Goal: Task Accomplishment & Management: Complete application form

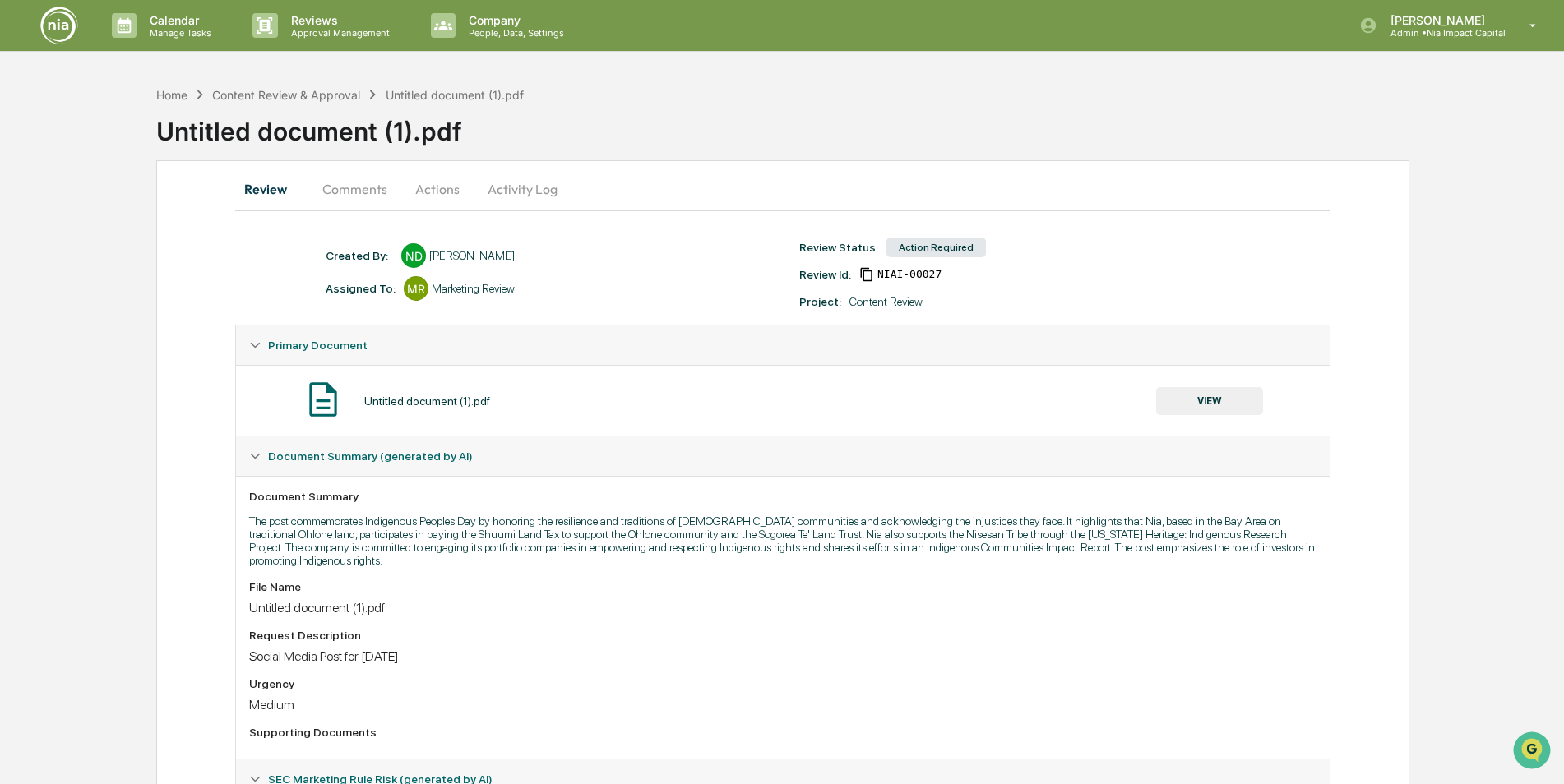
click at [1209, 407] on button "VIEW" at bounding box center [1209, 401] width 107 height 28
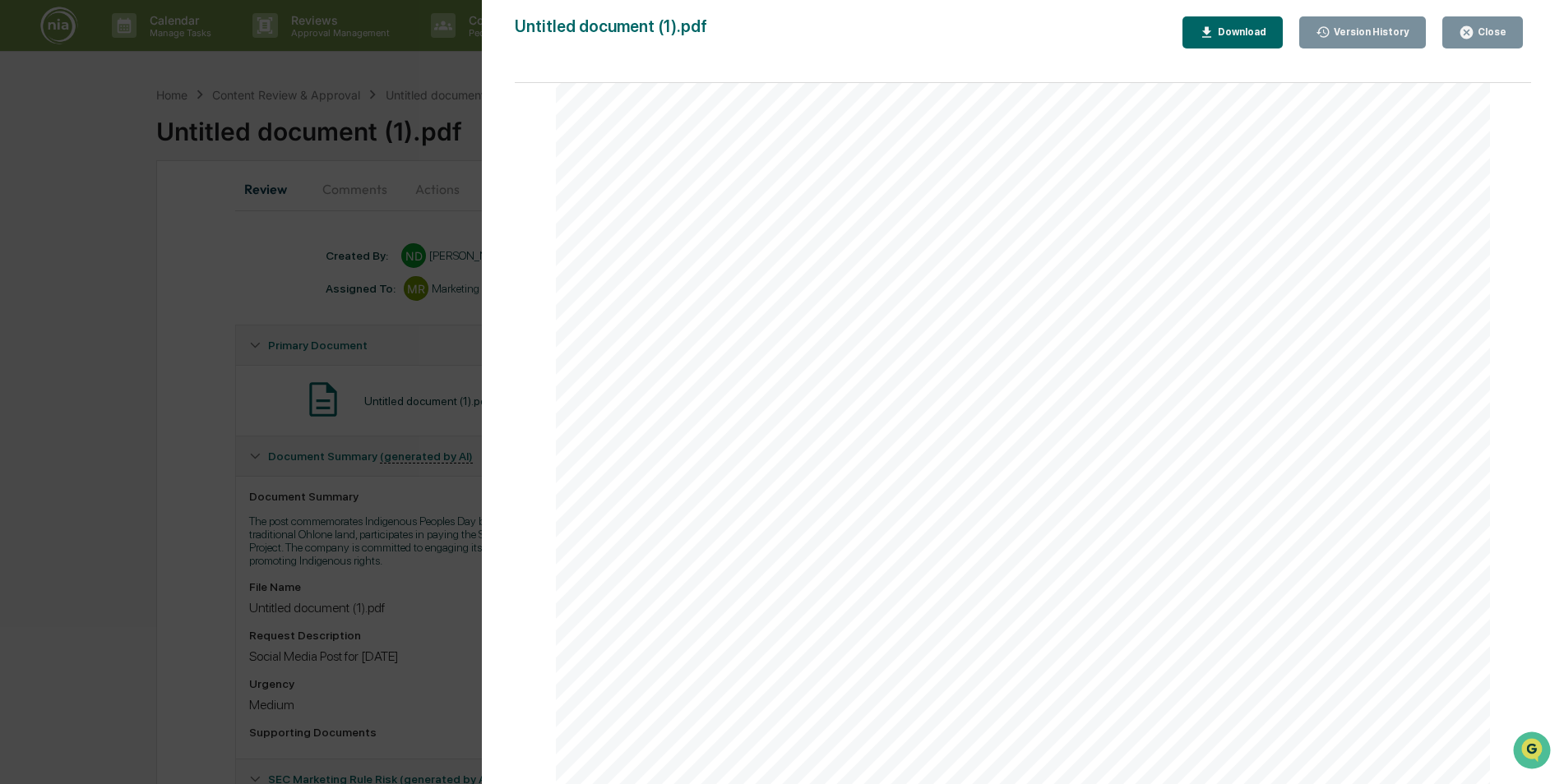
scroll to position [315, 0]
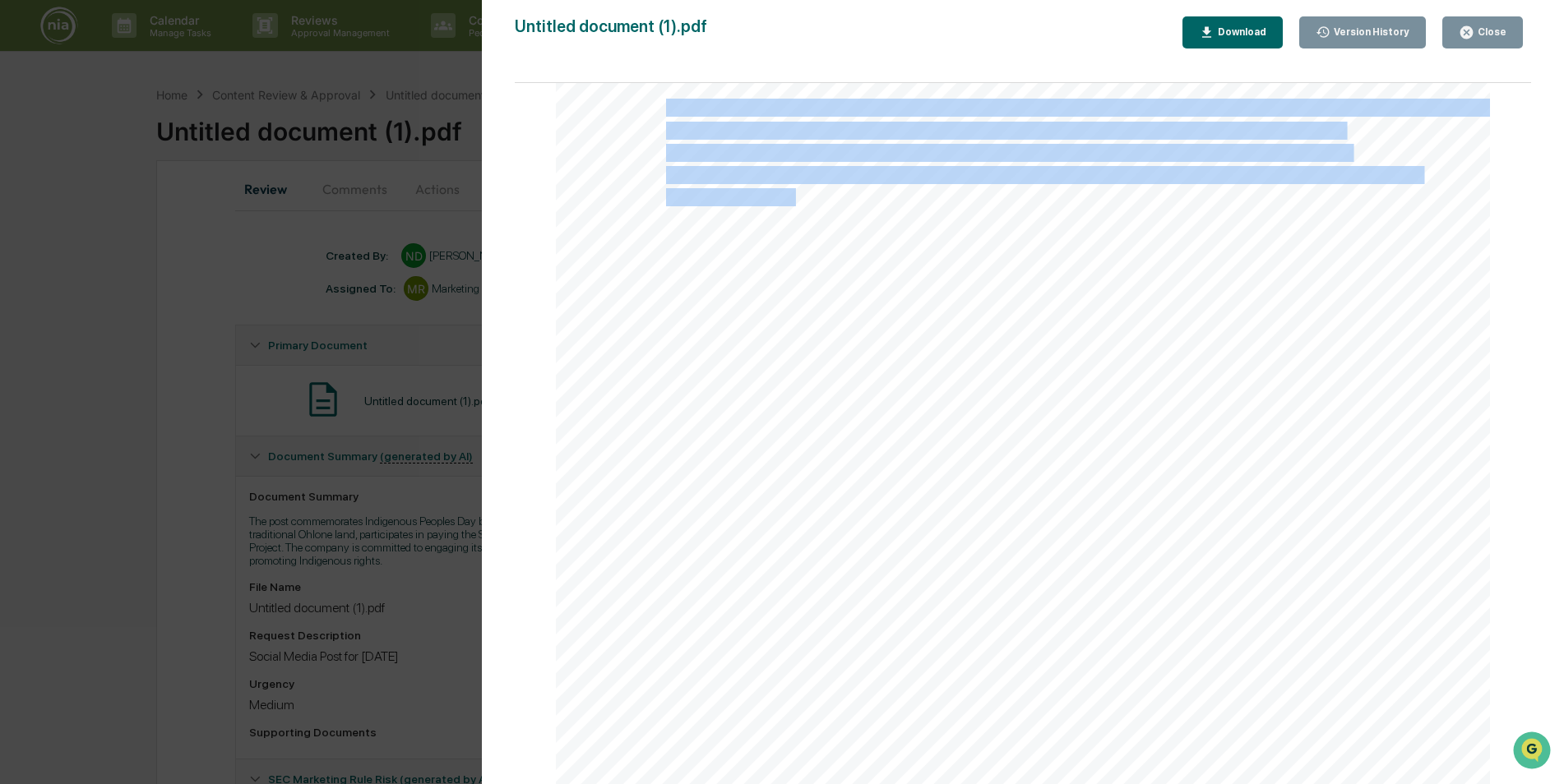
drag, startPoint x: 665, startPoint y: 238, endPoint x: 1508, endPoint y: 271, distance: 843.6
click at [1508, 271] on div "Page 1/1 Post for LinkedIn [DATE] - Indigenous Peoples Day KH APPROVED [DATE], …" at bounding box center [1022, 442] width 1016 height 717
click at [1160, 211] on div at bounding box center [1022, 410] width 934 height 1209
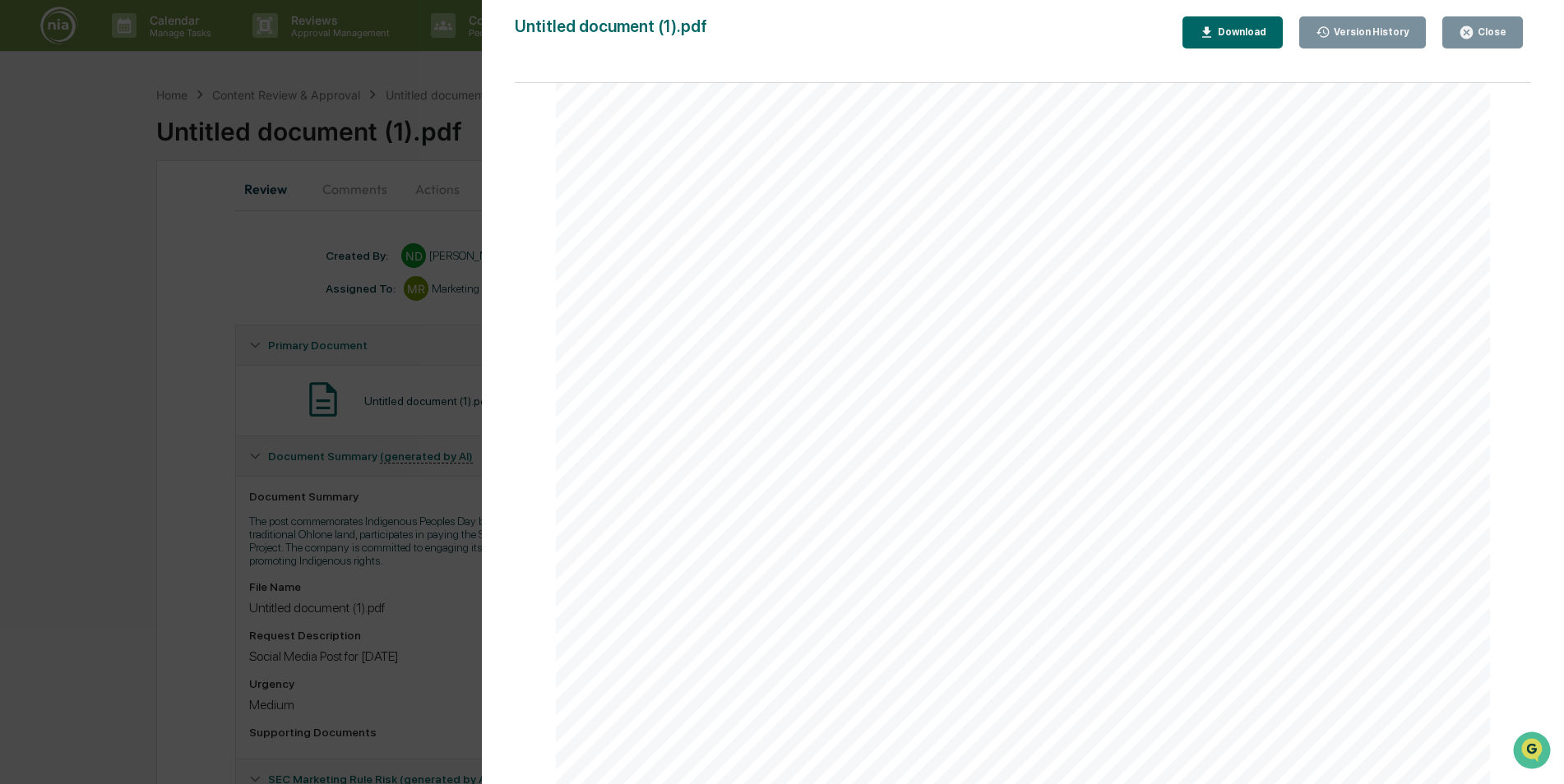
click at [713, 241] on span "Nia is actively engaging with our portfolio companies on the critical issue of …" at bounding box center [1009, 242] width 685 height 16
click at [1483, 33] on div "Close" at bounding box center [1489, 31] width 32 height 11
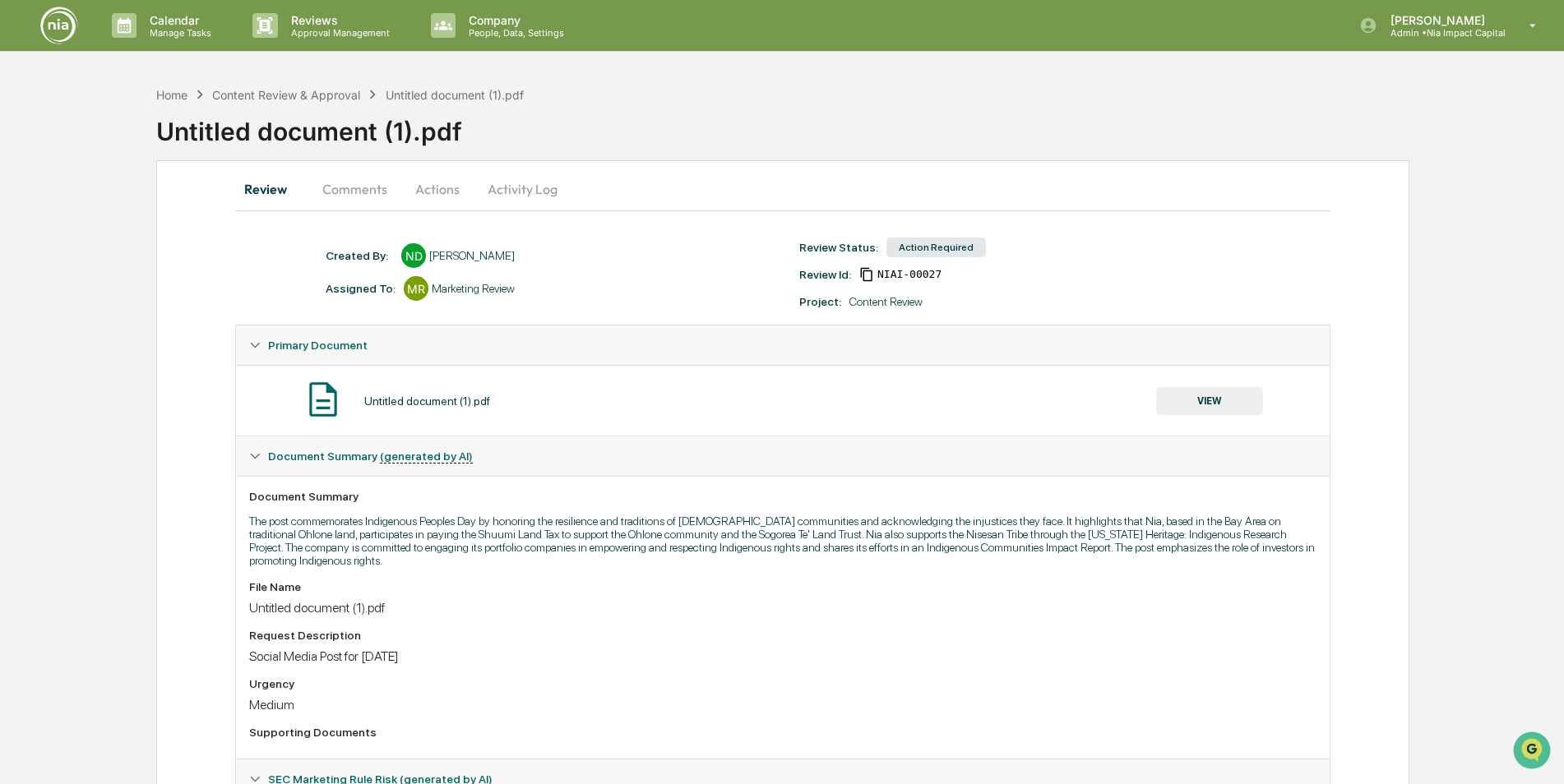
click at [441, 195] on button "Actions" at bounding box center [437, 189] width 74 height 40
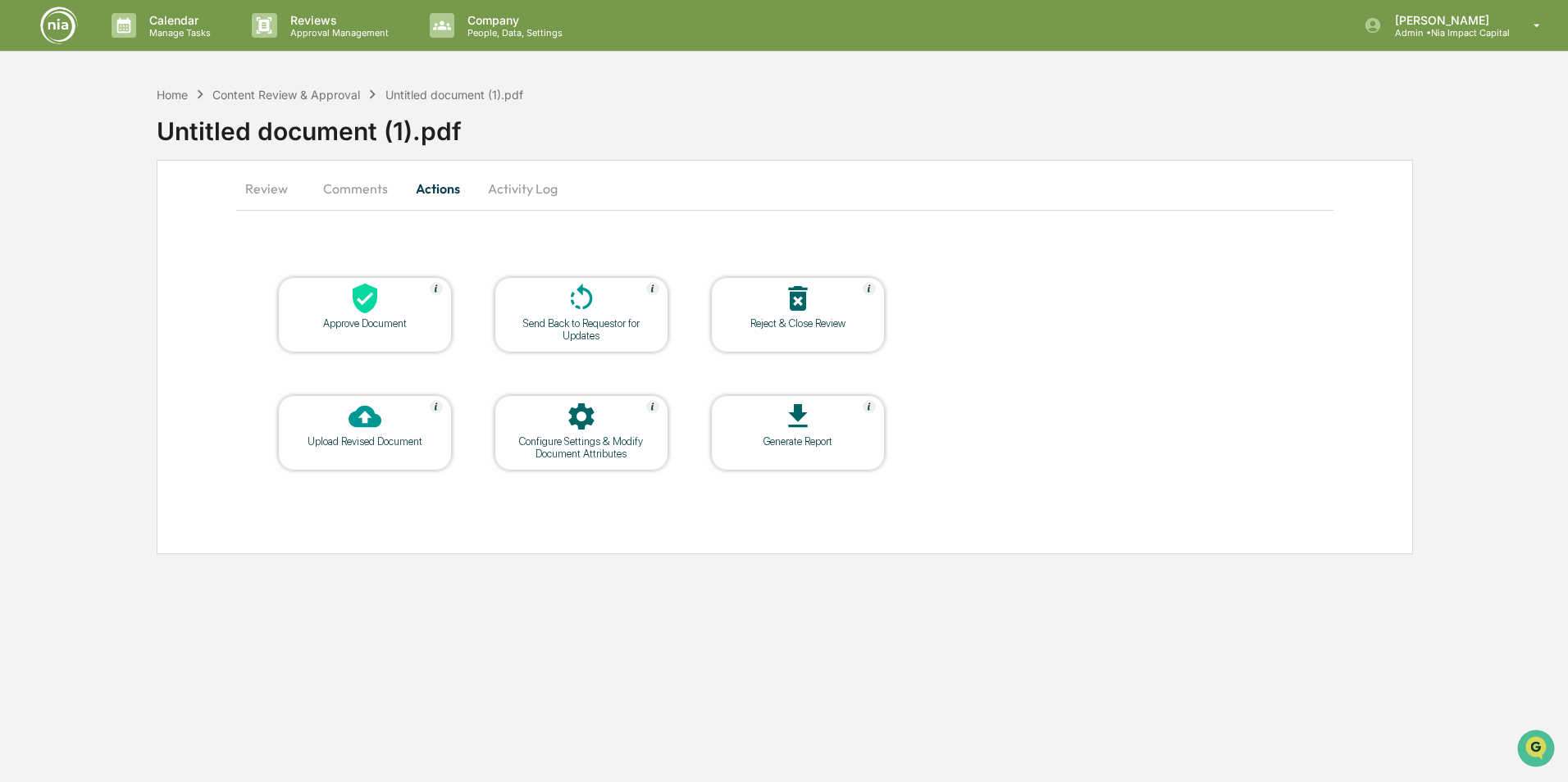
click at [272, 194] on button "Review" at bounding box center [272, 188] width 73 height 40
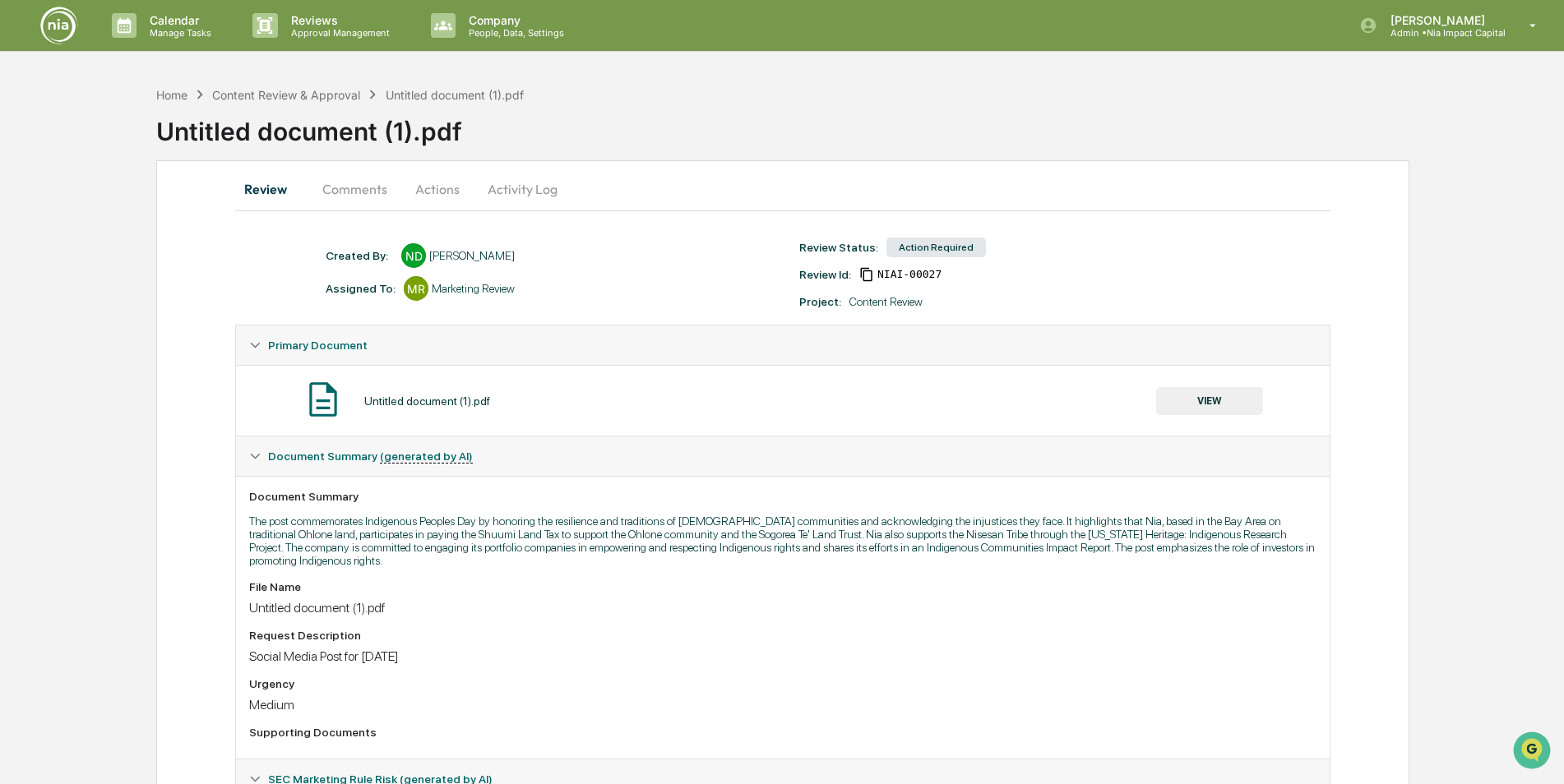
click at [1203, 406] on button "VIEW" at bounding box center [1209, 401] width 107 height 28
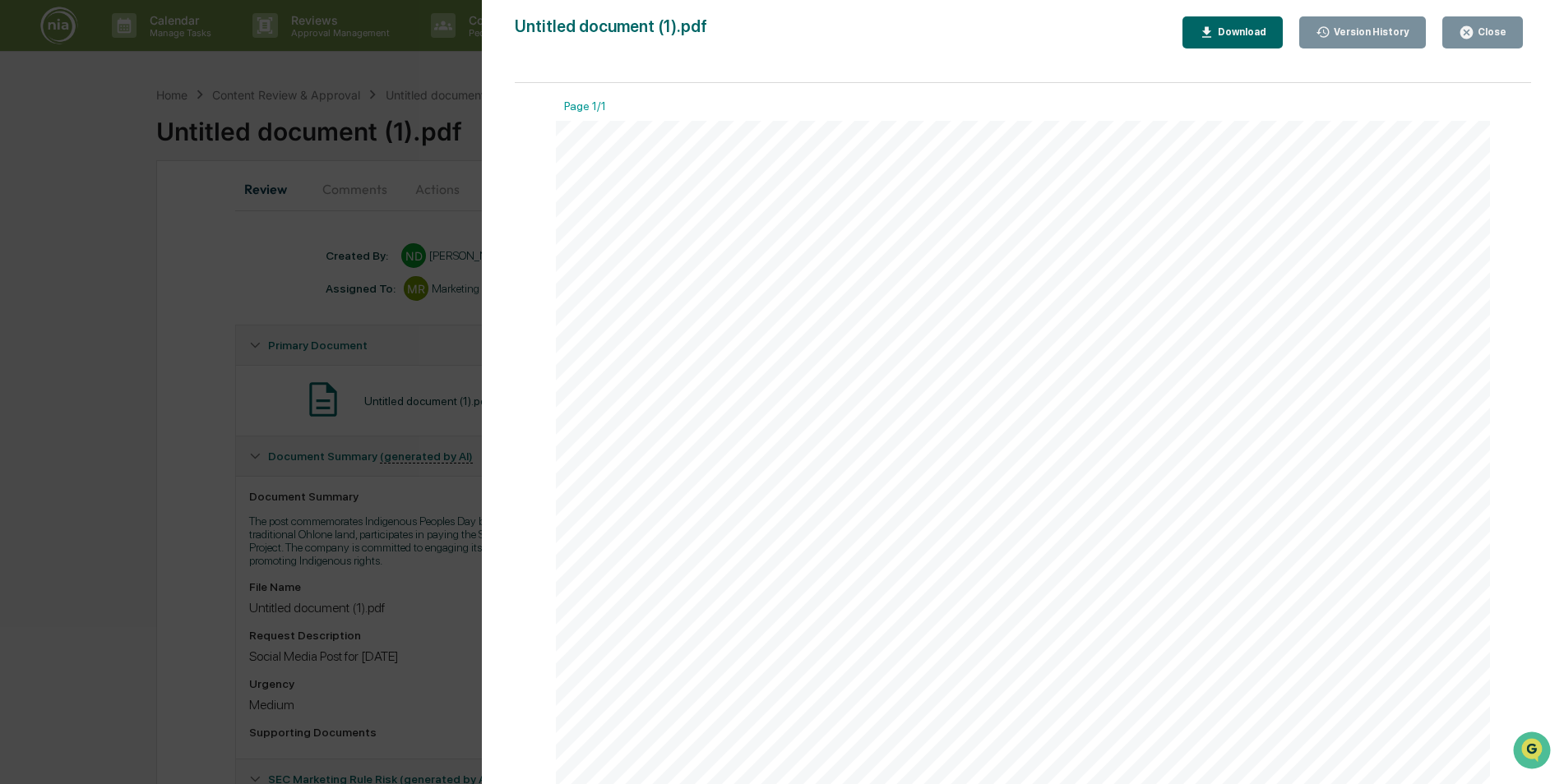
click at [1480, 36] on div "Close" at bounding box center [1489, 31] width 32 height 11
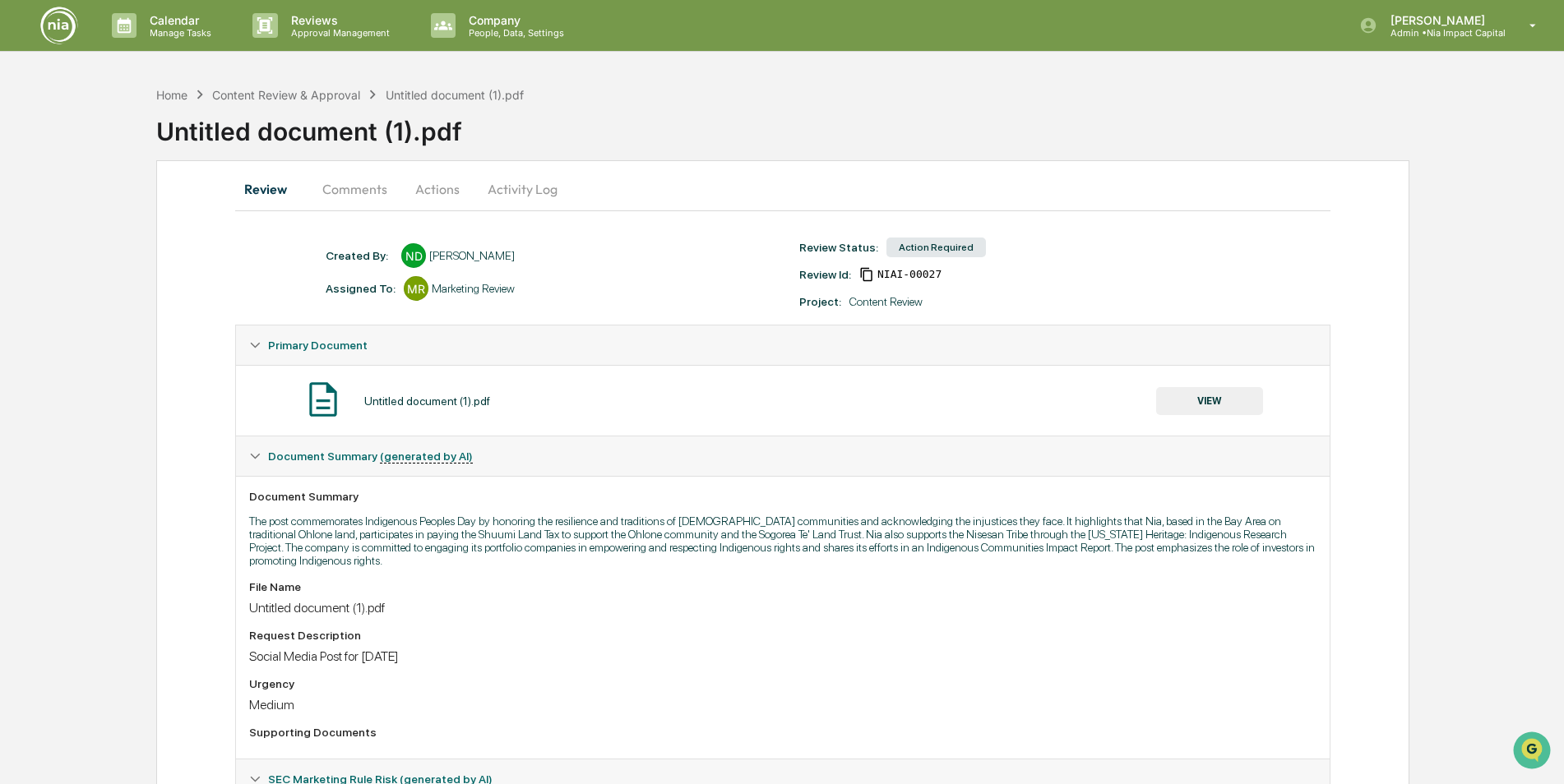
click at [445, 185] on button "Actions" at bounding box center [437, 189] width 74 height 40
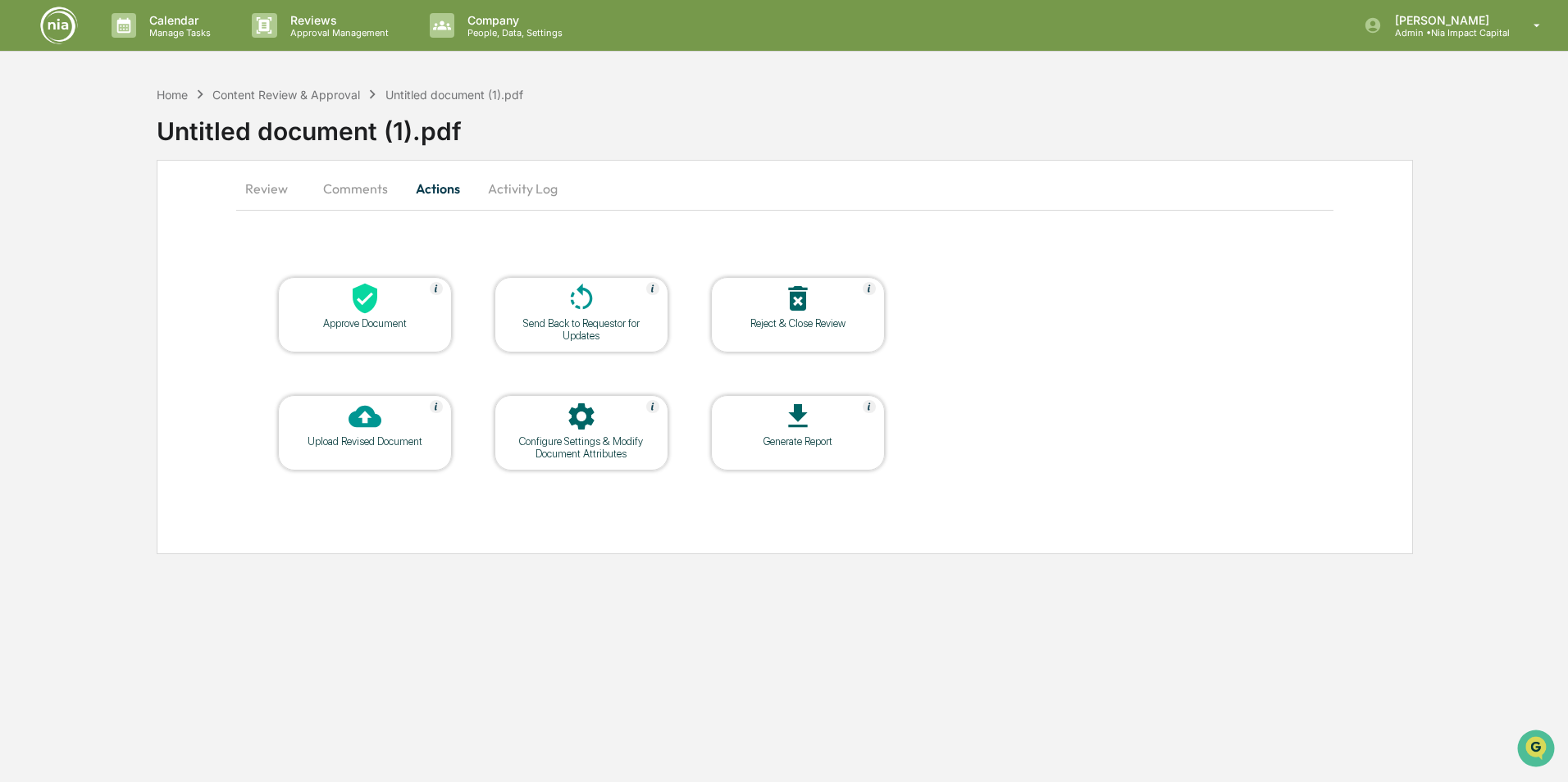
click at [358, 322] on div "Approve Document" at bounding box center [365, 323] width 148 height 12
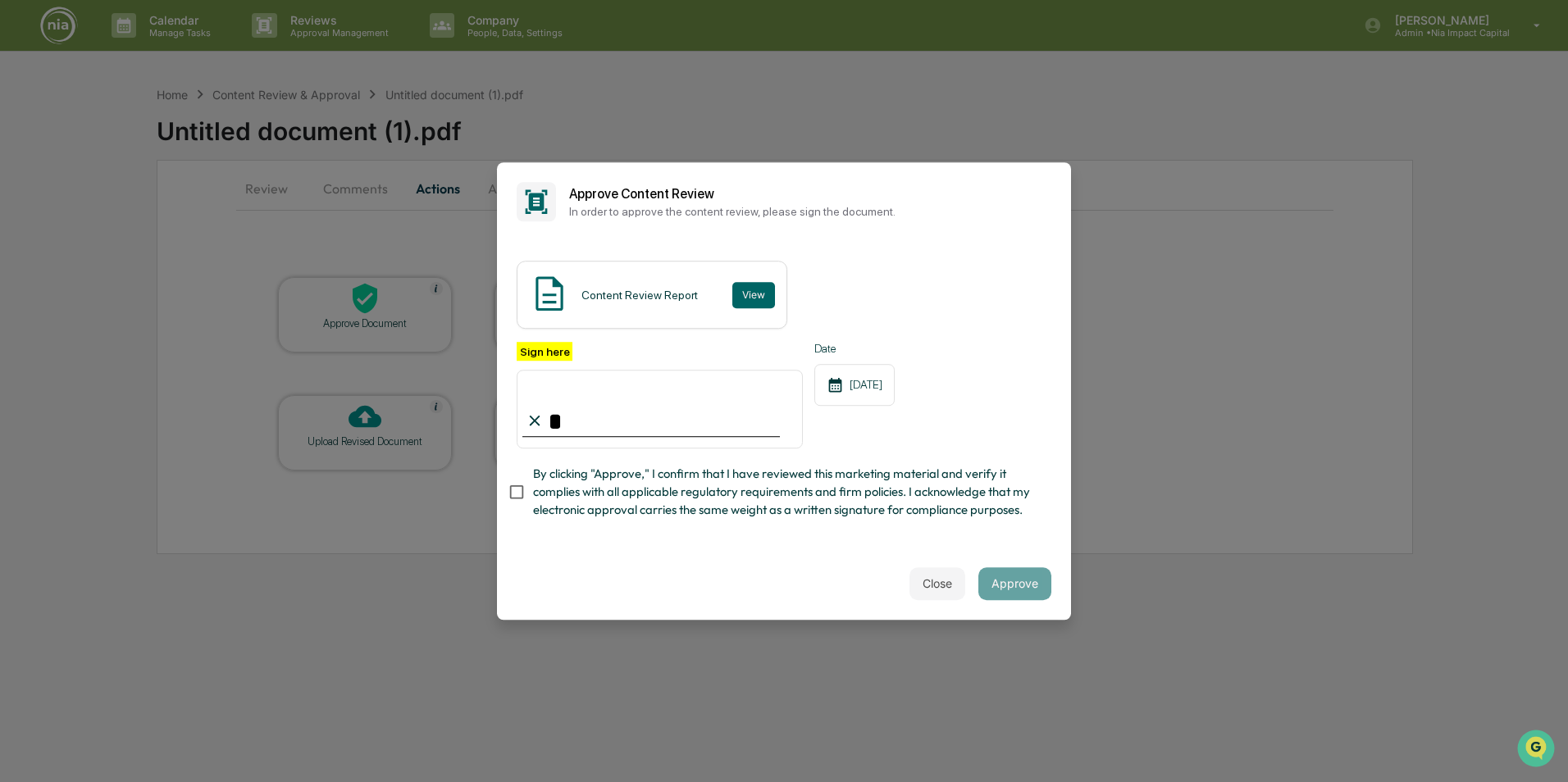
type input "**********"
click at [1001, 579] on button "Approve" at bounding box center [1015, 584] width 73 height 33
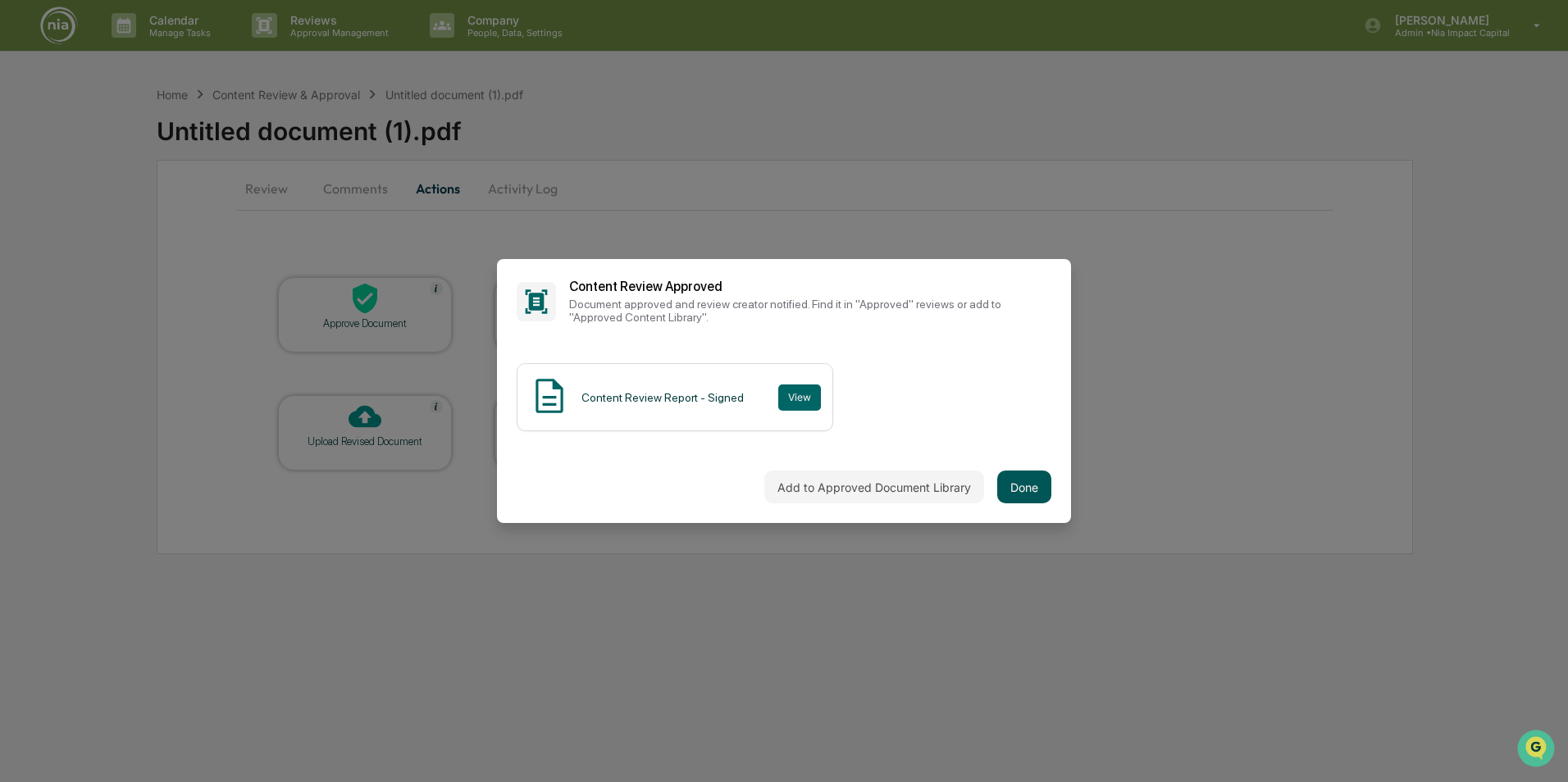
click at [1022, 474] on button "Done" at bounding box center [1024, 487] width 54 height 33
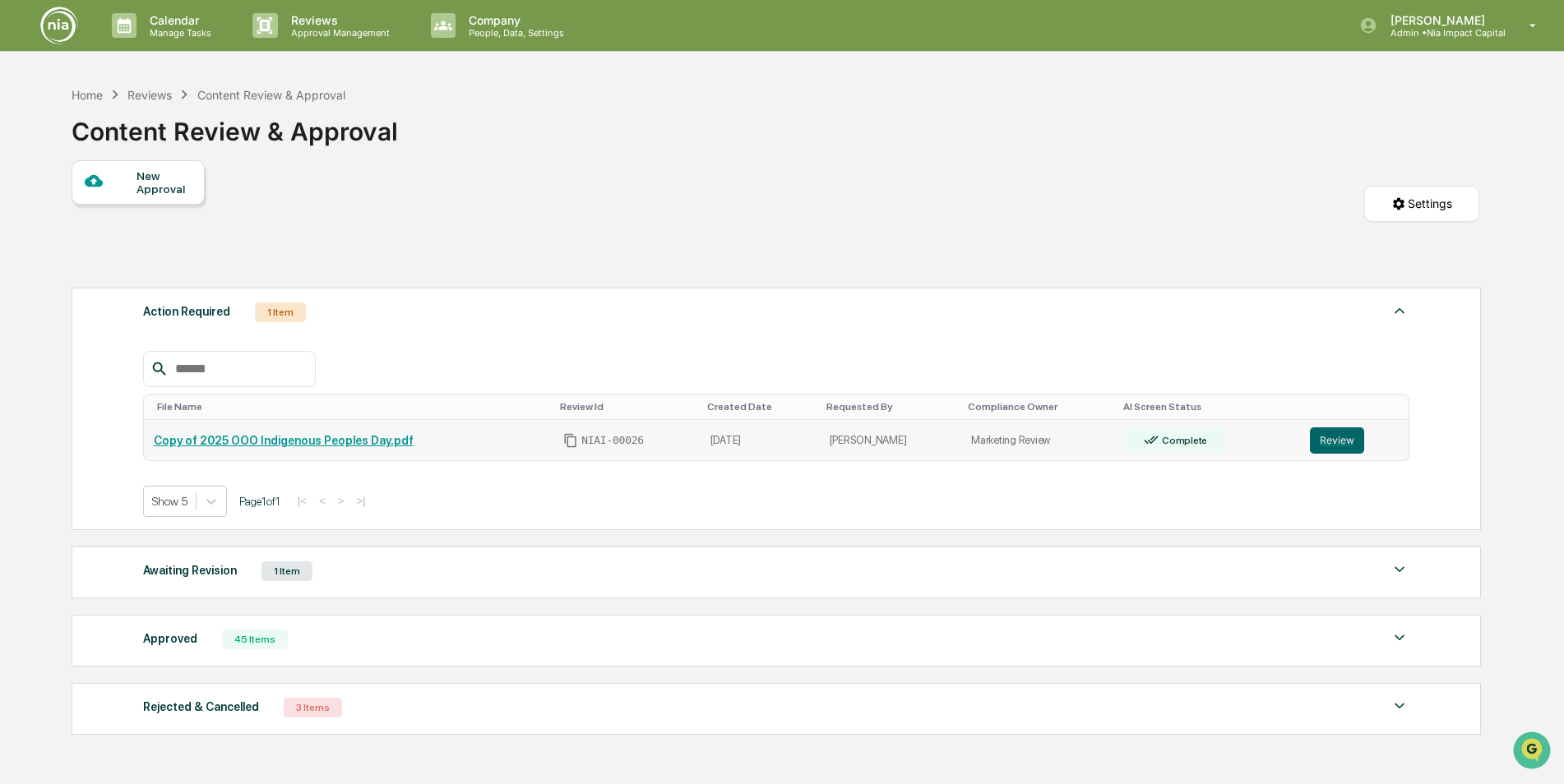
click at [351, 443] on link "Copy of 2025 OOO Indigenous Peoples Day.pdf" at bounding box center [283, 440] width 260 height 13
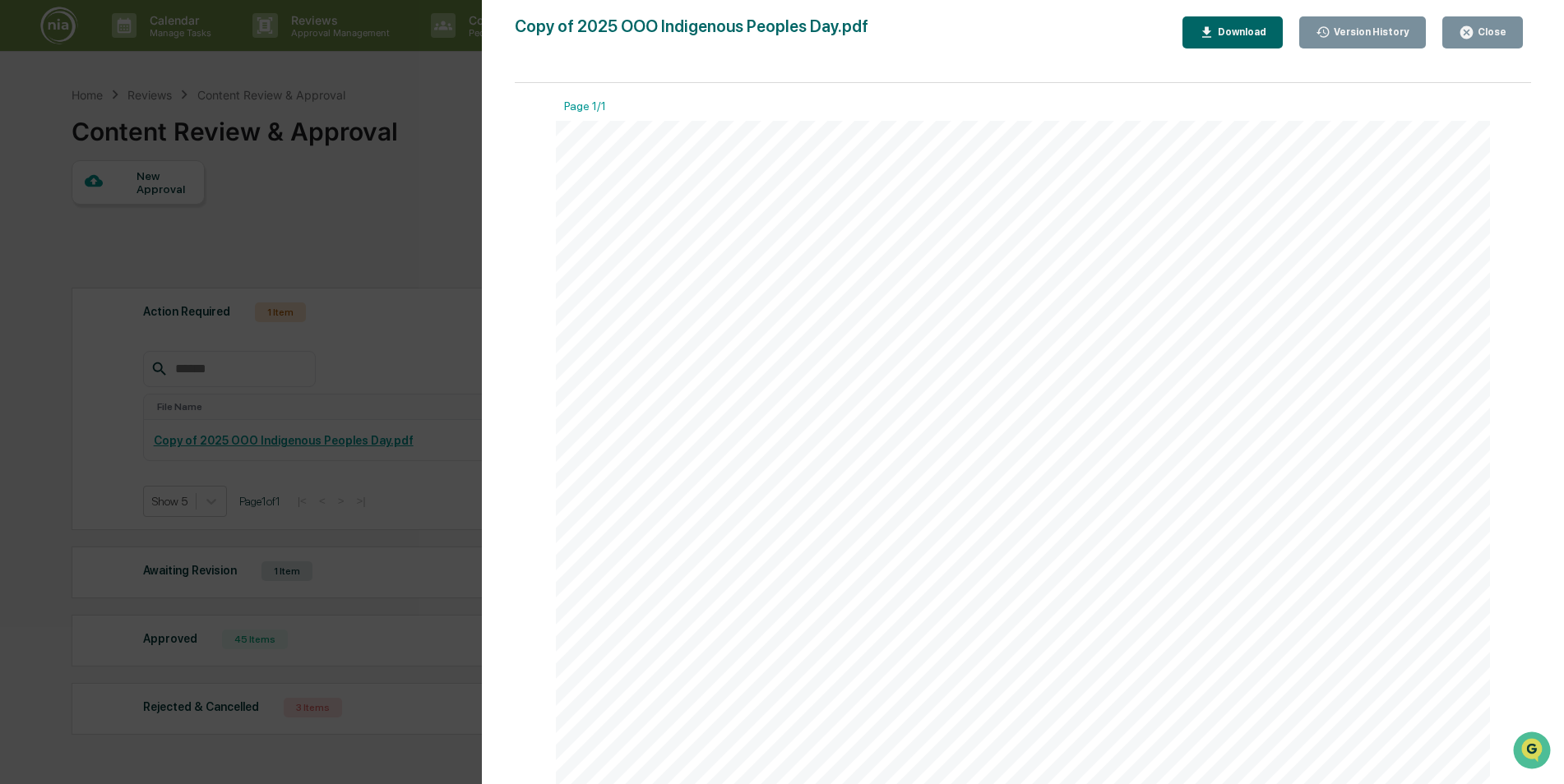
click at [1481, 29] on div "Close" at bounding box center [1489, 31] width 32 height 11
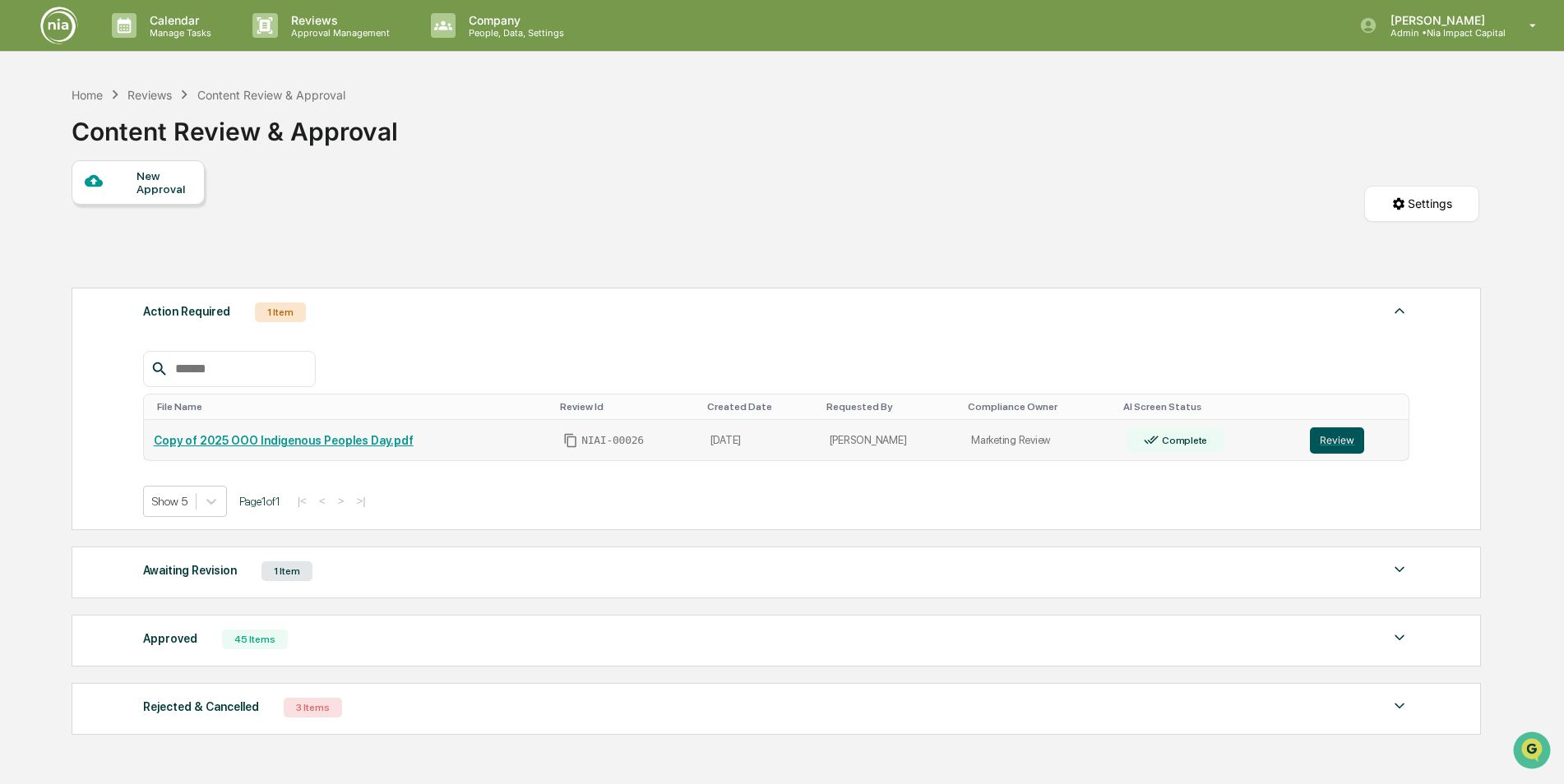
click at [1322, 442] on button "Review" at bounding box center [1337, 440] width 55 height 26
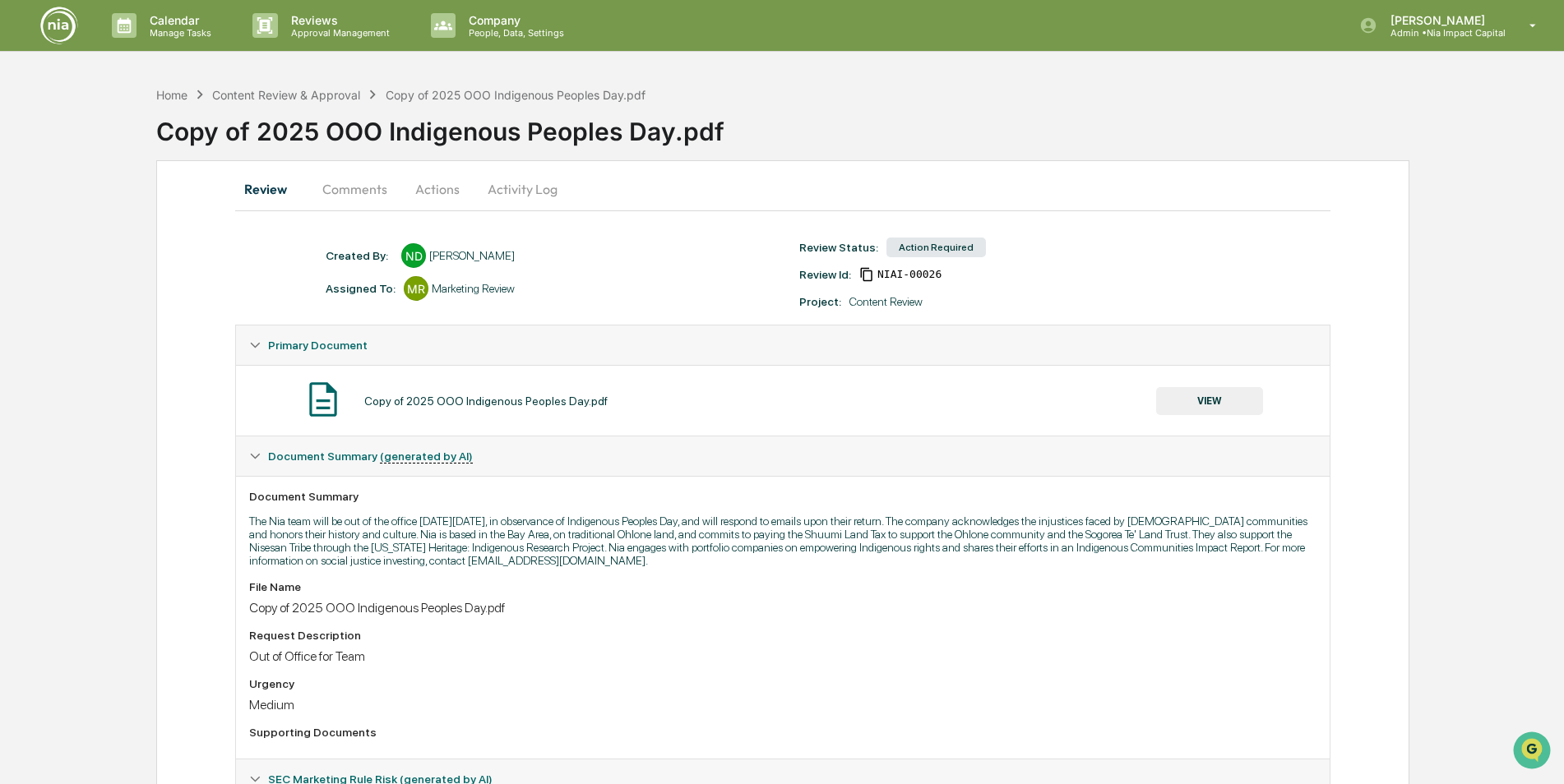
click at [435, 190] on button "Actions" at bounding box center [437, 189] width 74 height 40
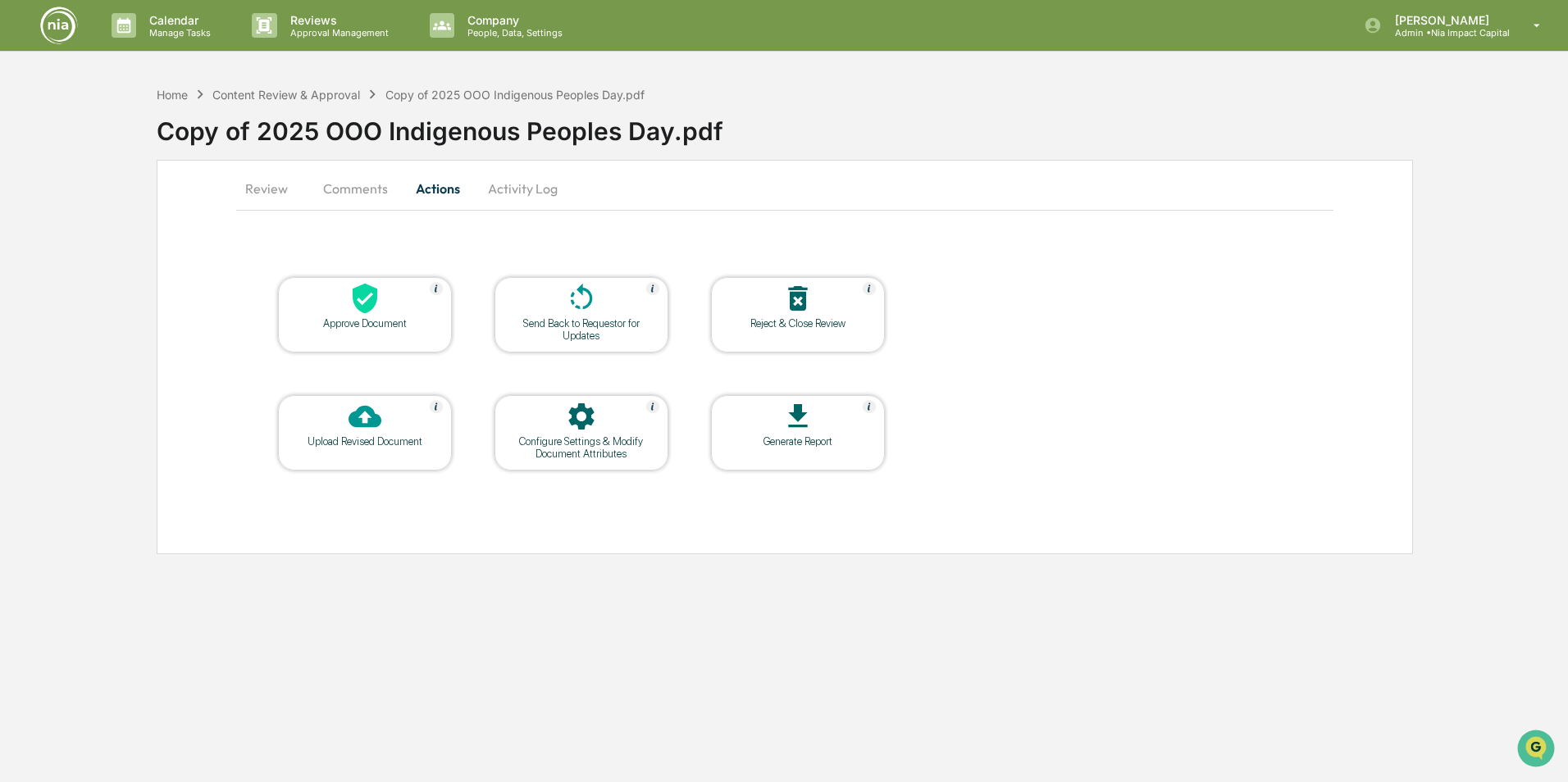
click at [360, 312] on icon at bounding box center [365, 298] width 33 height 33
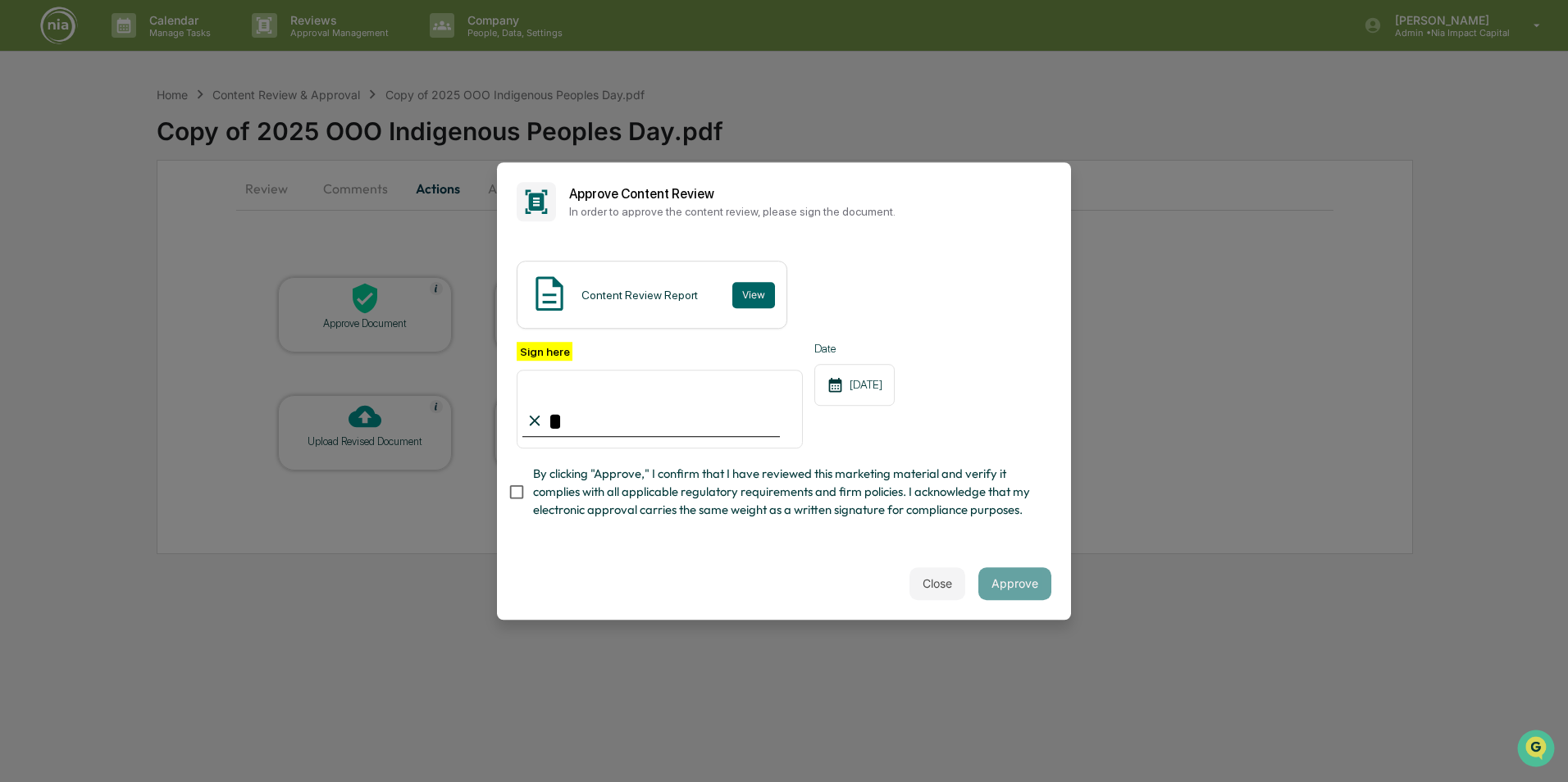
type input "**********"
click at [1017, 589] on button "Approve" at bounding box center [1015, 584] width 73 height 33
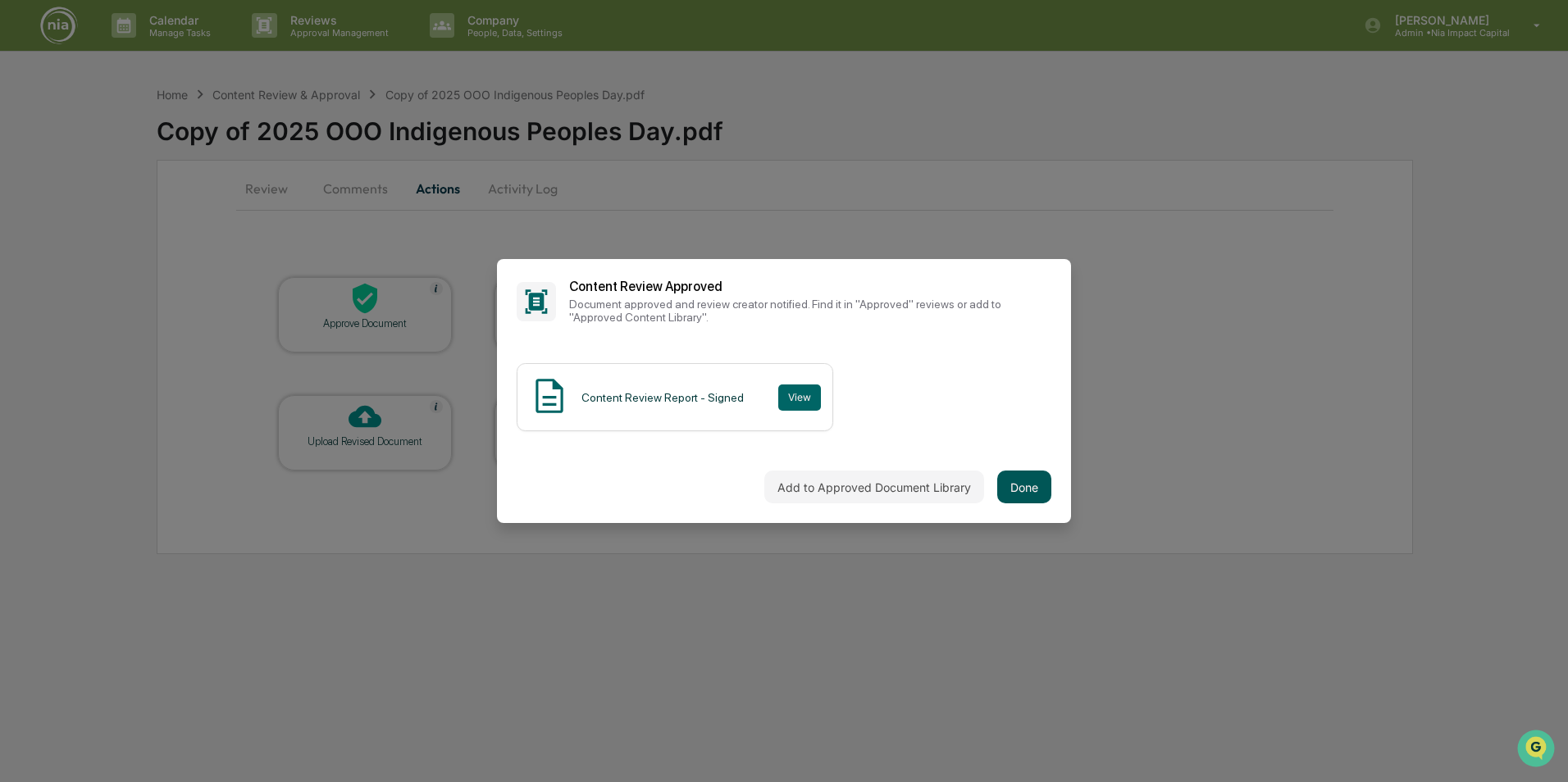
click at [1023, 488] on button "Done" at bounding box center [1024, 487] width 54 height 33
